Goal: Information Seeking & Learning: Compare options

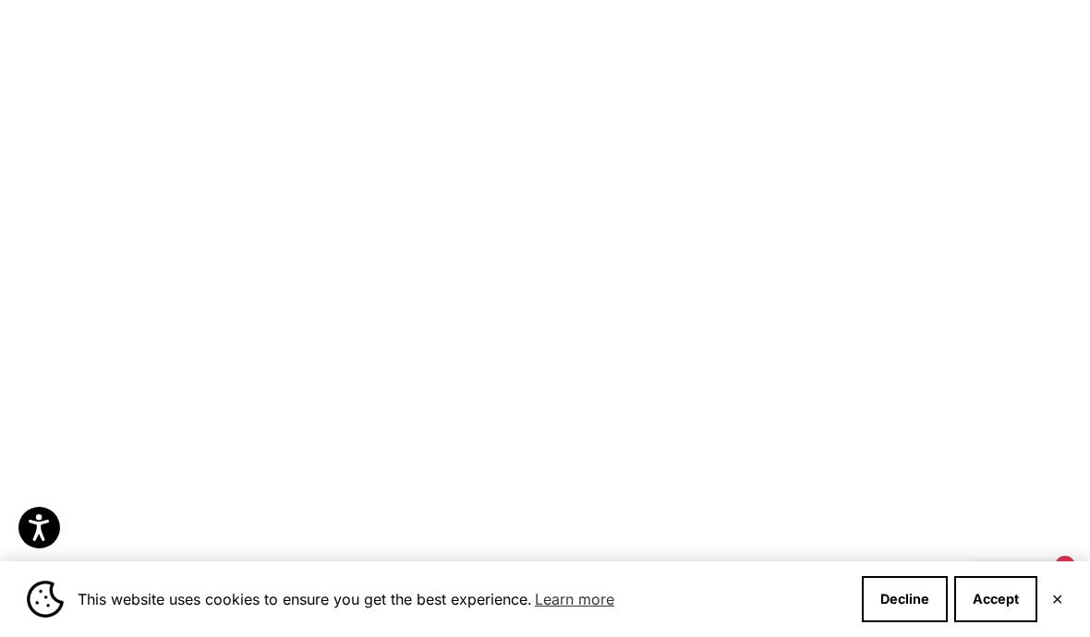
scroll to position [720, 0]
click at [218, 525] on label "Yellow Gold" at bounding box center [216, 515] width 20 height 20
click at [199, 525] on fieldset "Rose Gold White Gold Yellow Gold" at bounding box center [192, 515] width 68 height 20
click at [199, 525] on label "White Gold" at bounding box center [192, 515] width 20 height 20
click at [214, 525] on label "Yellow Gold" at bounding box center [216, 515] width 20 height 20
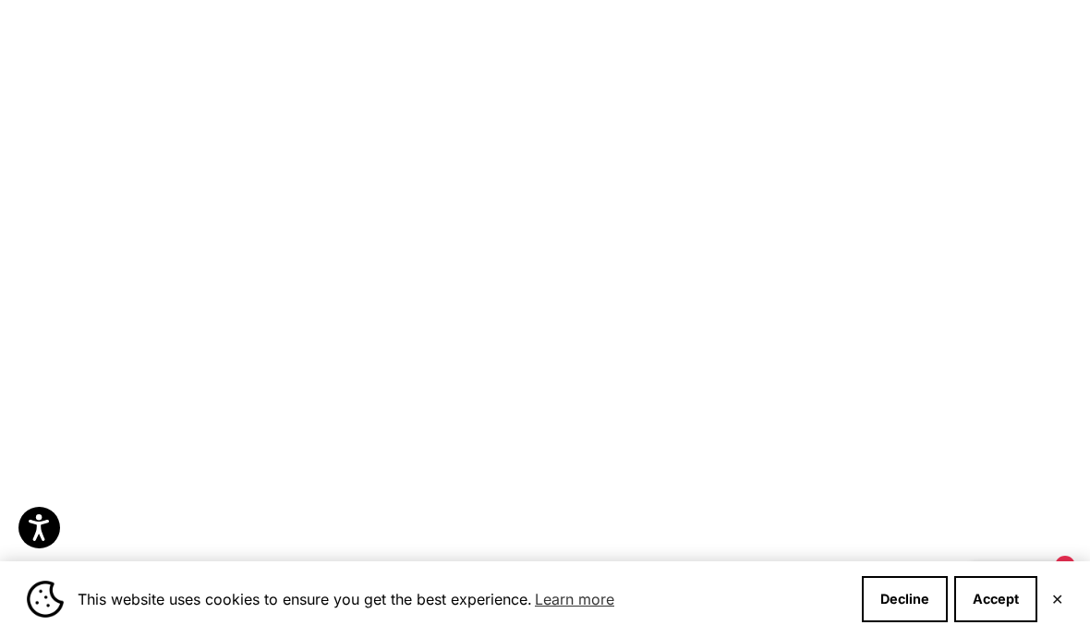
click at [194, 525] on label "White Gold" at bounding box center [192, 515] width 20 height 20
click at [434, 525] on label "Rose Gold" at bounding box center [427, 515] width 20 height 20
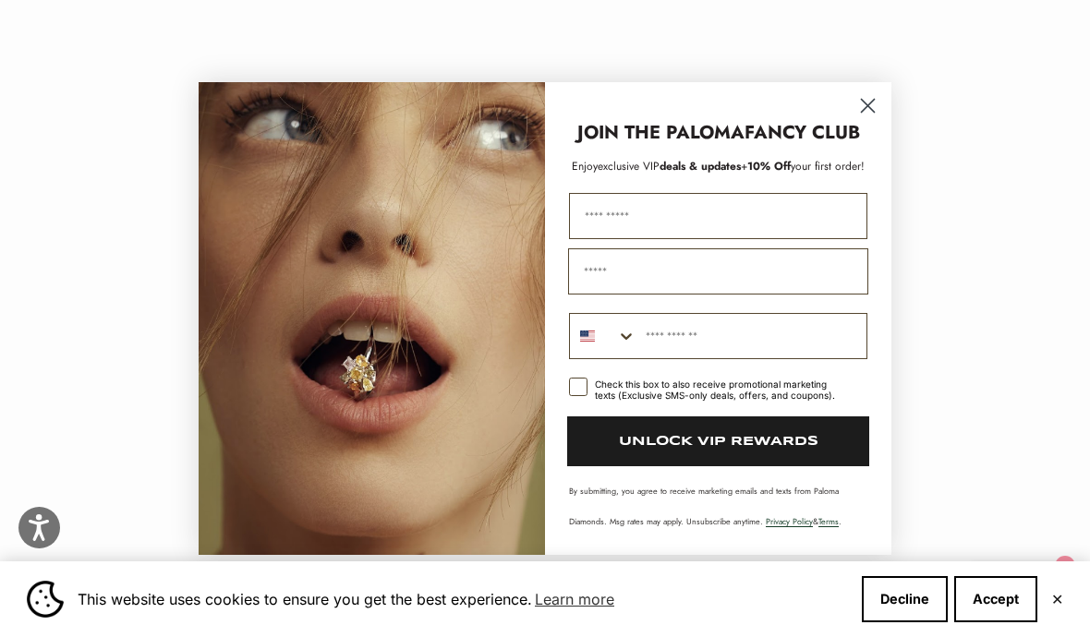
click at [870, 113] on icon "Close dialog" at bounding box center [868, 106] width 13 height 13
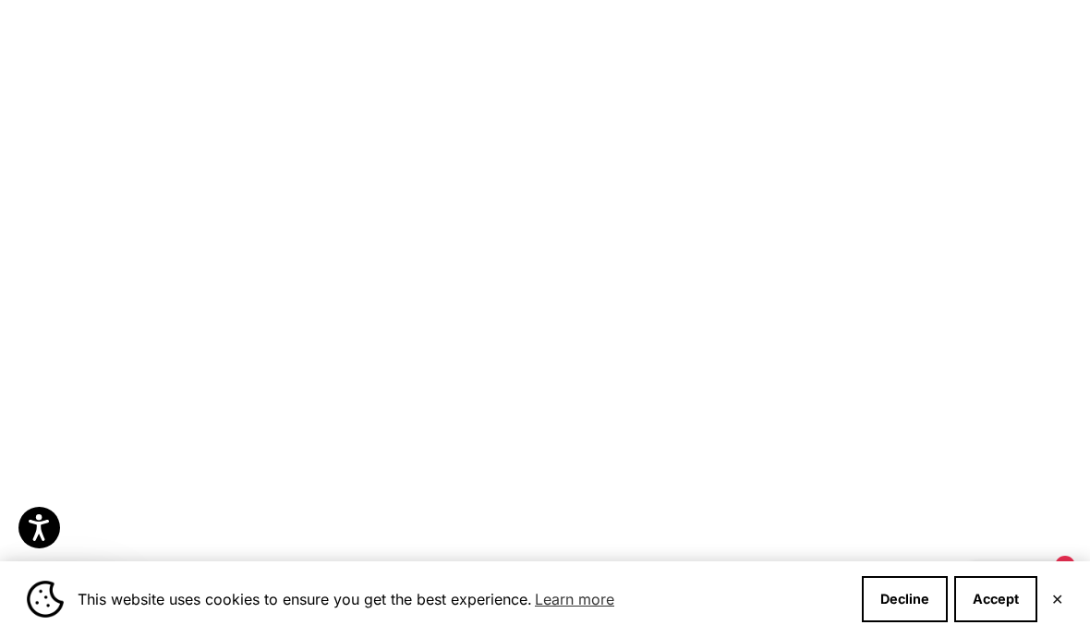
click at [427, 525] on label "Rose Gold" at bounding box center [427, 515] width 20 height 20
click at [465, 549] on div "Green Diamond Wrap Ring Starting at $3,550 White Gold Rose Gold Yellow Gold (5.…" at bounding box center [427, 501] width 221 height 96
click at [457, 525] on label "Yellow Gold" at bounding box center [451, 515] width 20 height 20
click at [410, 525] on label "White Gold" at bounding box center [403, 515] width 20 height 20
click at [459, 525] on label "Yellow Gold" at bounding box center [451, 515] width 20 height 20
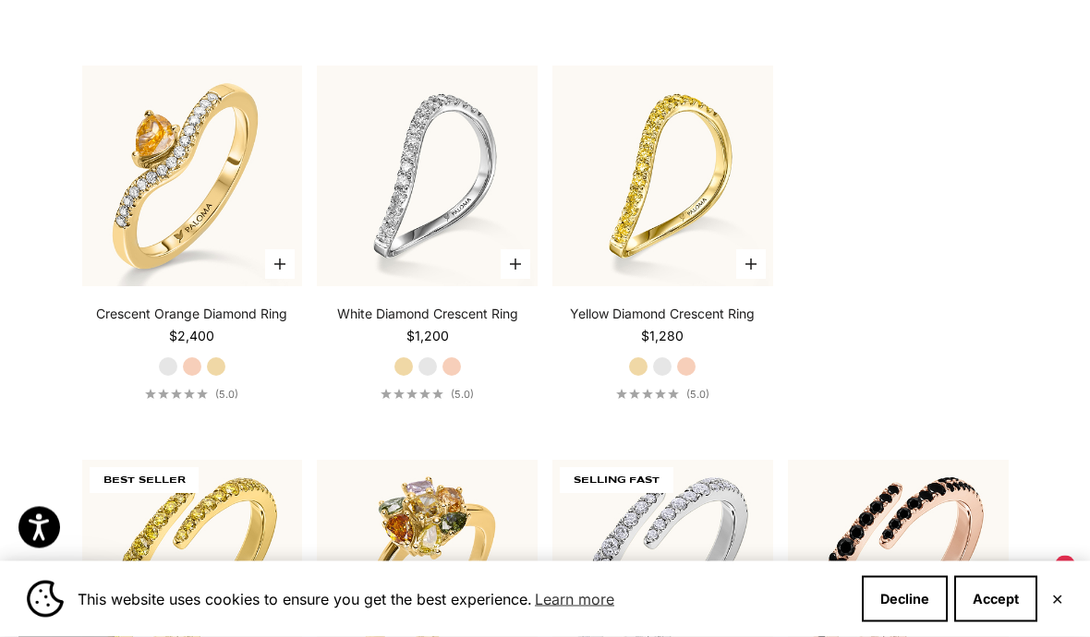
scroll to position [2107, 0]
click at [875, 622] on button "Decline" at bounding box center [905, 599] width 86 height 46
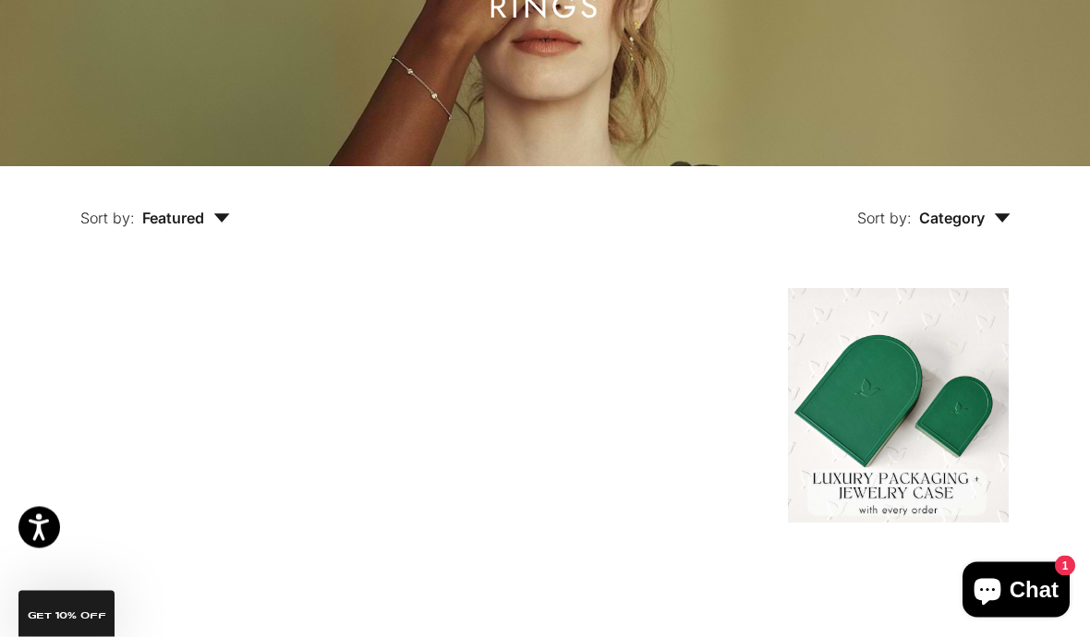
scroll to position [252, 0]
click at [443, 599] on label "White Gold" at bounding box center [451, 589] width 20 height 20
click at [418, 599] on label "Yellow Gold" at bounding box center [427, 589] width 20 height 20
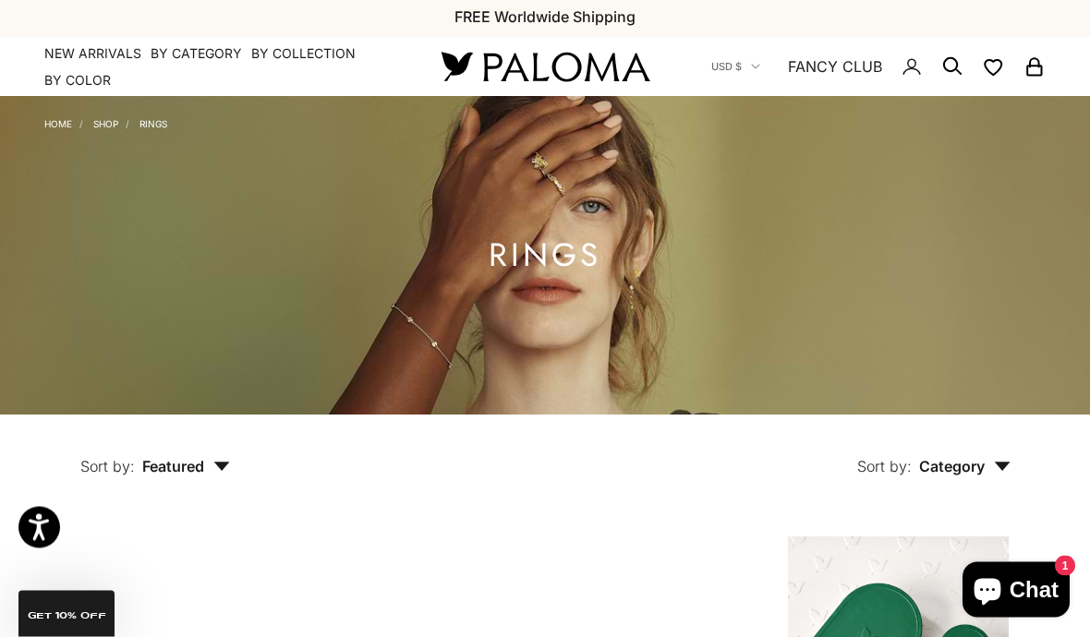
scroll to position [0, 0]
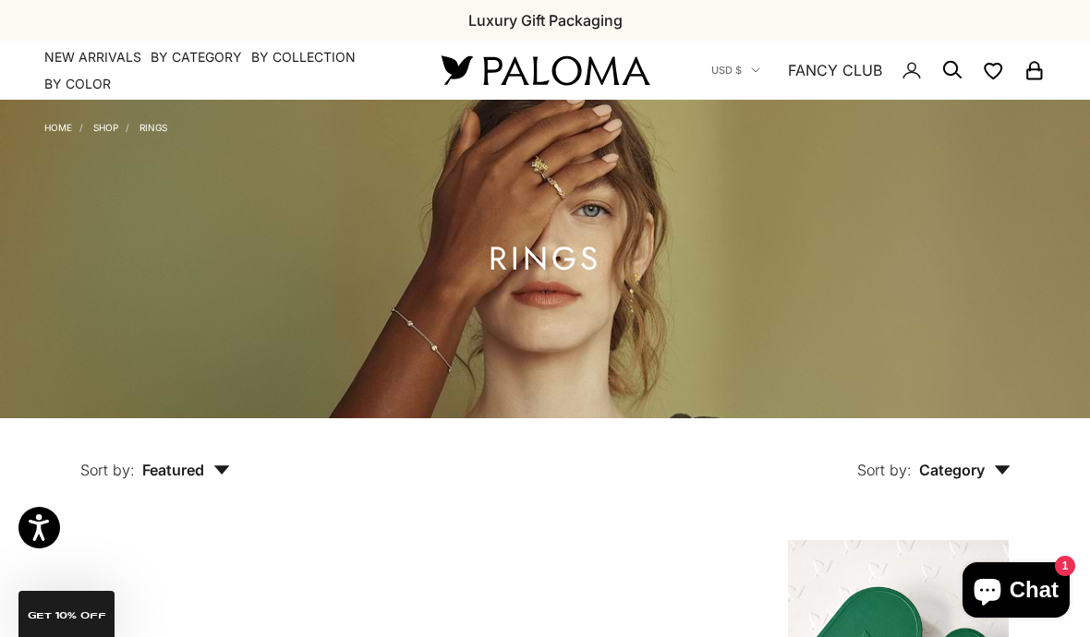
click at [109, 126] on link "Shop" at bounding box center [105, 127] width 25 height 11
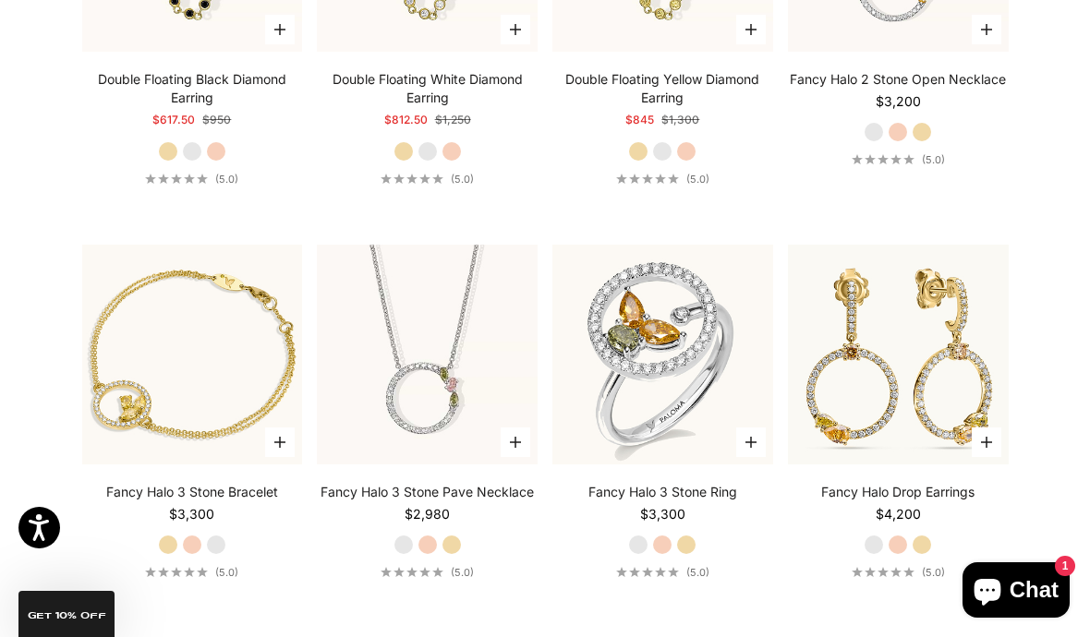
scroll to position [6285, 0]
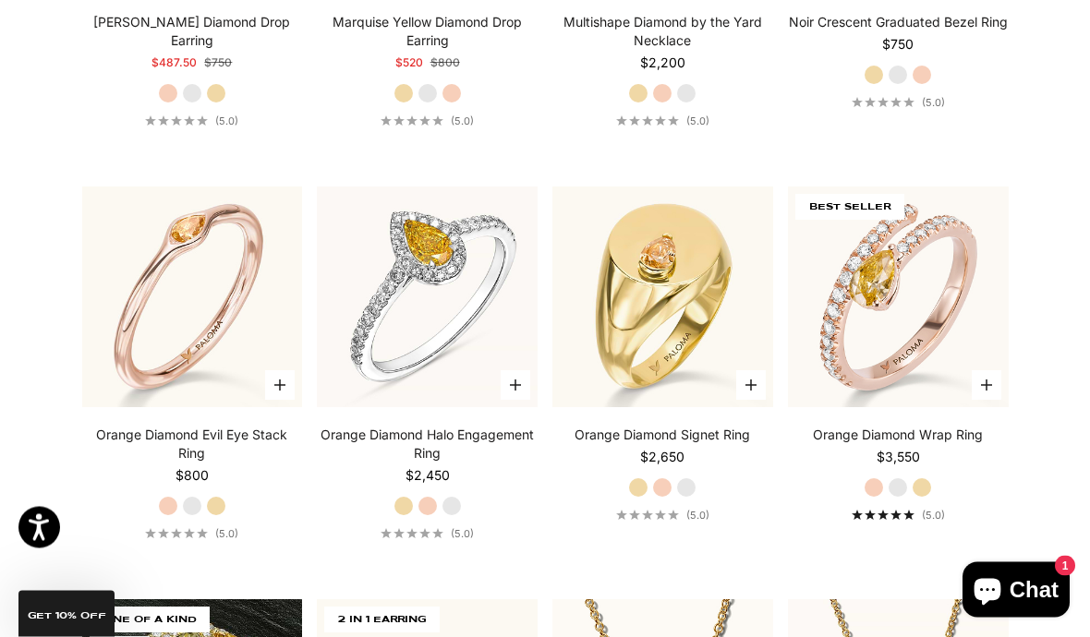
scroll to position [8722, 0]
